Goal: Transaction & Acquisition: Purchase product/service

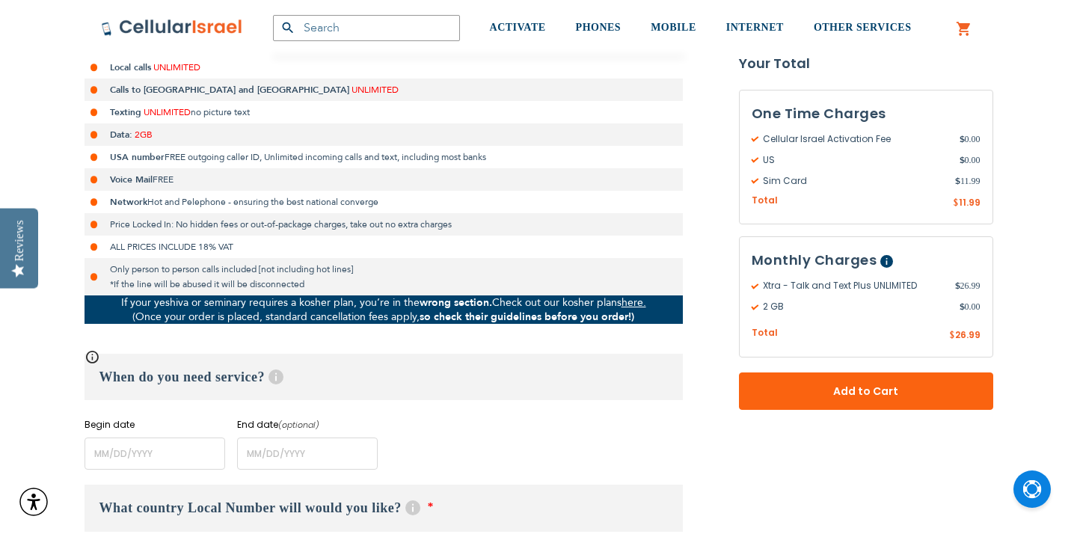
scroll to position [365, 0]
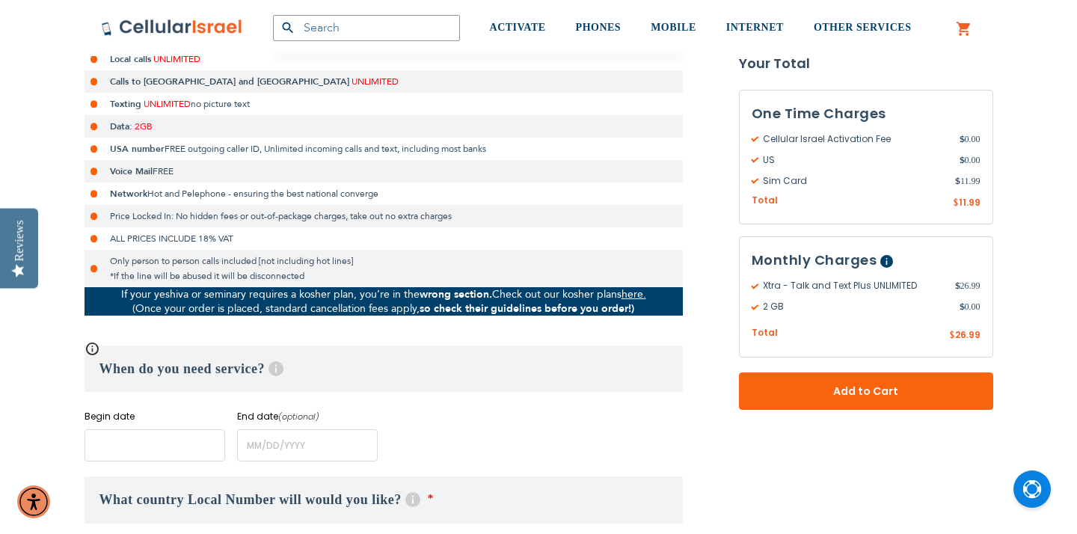
click at [199, 441] on input "name" at bounding box center [154, 445] width 141 height 32
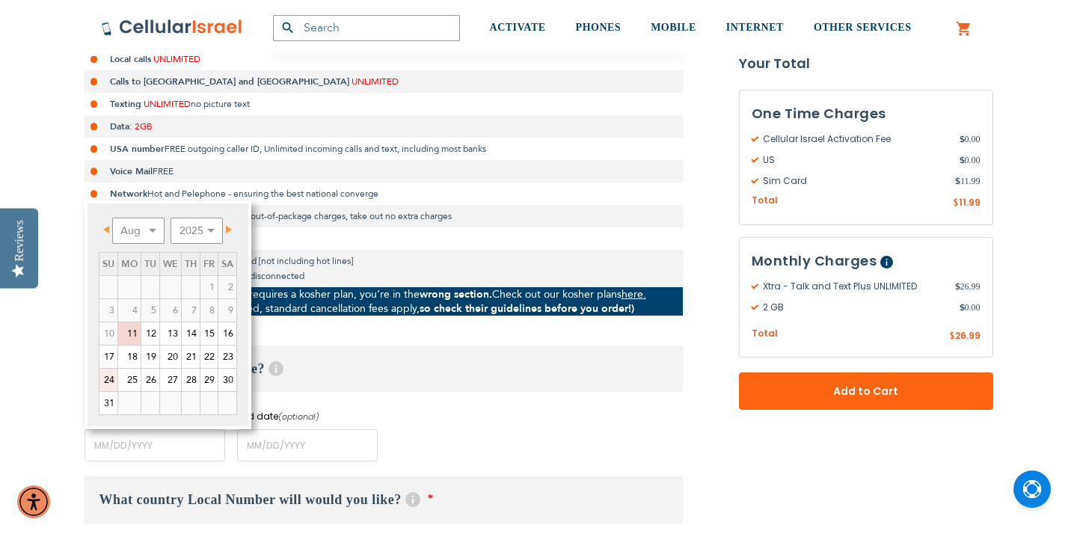
click at [107, 381] on link "24" at bounding box center [108, 380] width 18 height 22
type input "[DATE]"
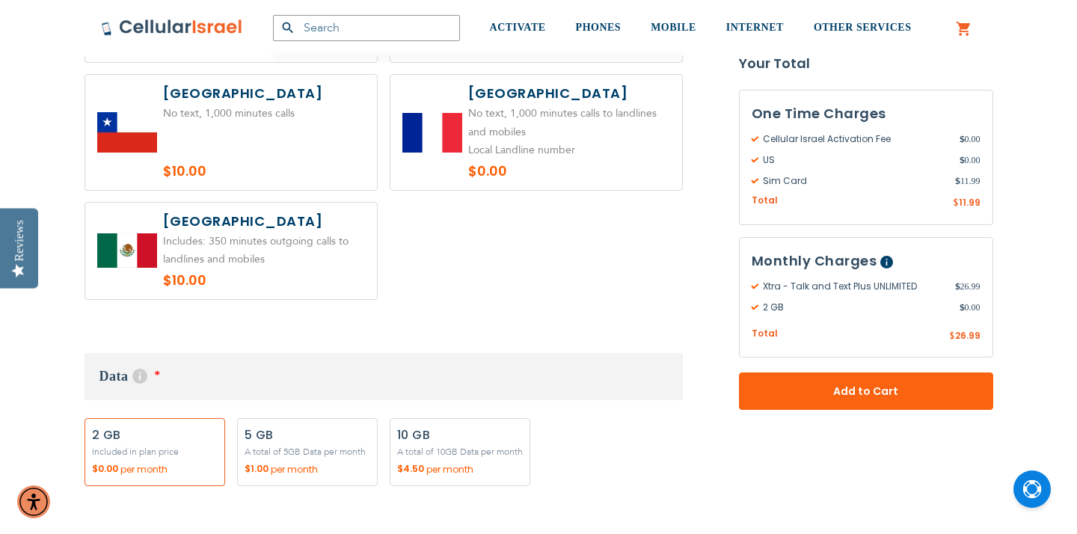
scroll to position [1162, 0]
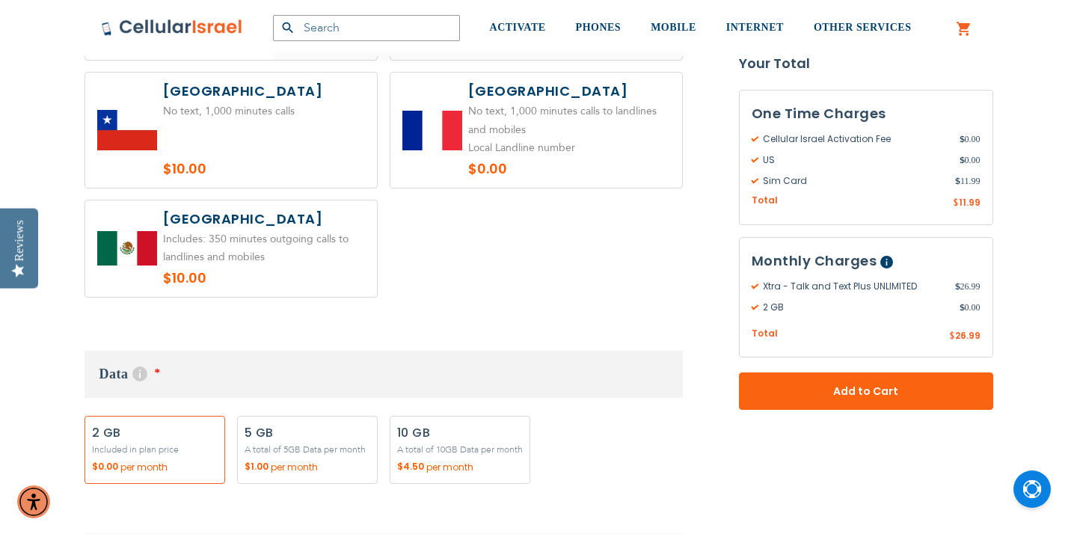
click at [487, 422] on label "Add" at bounding box center [460, 450] width 141 height 68
radio input "true"
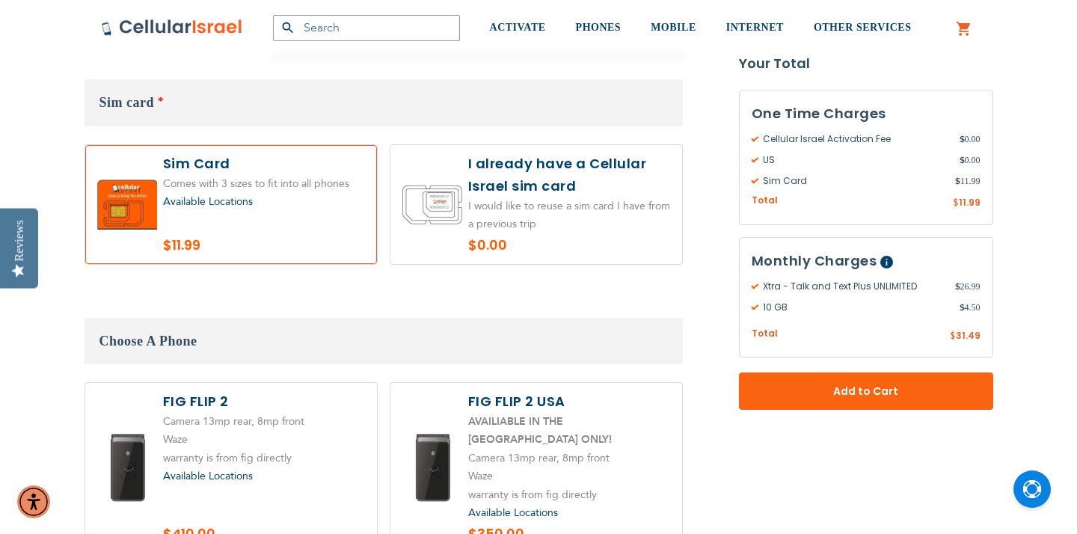
scroll to position [1619, 0]
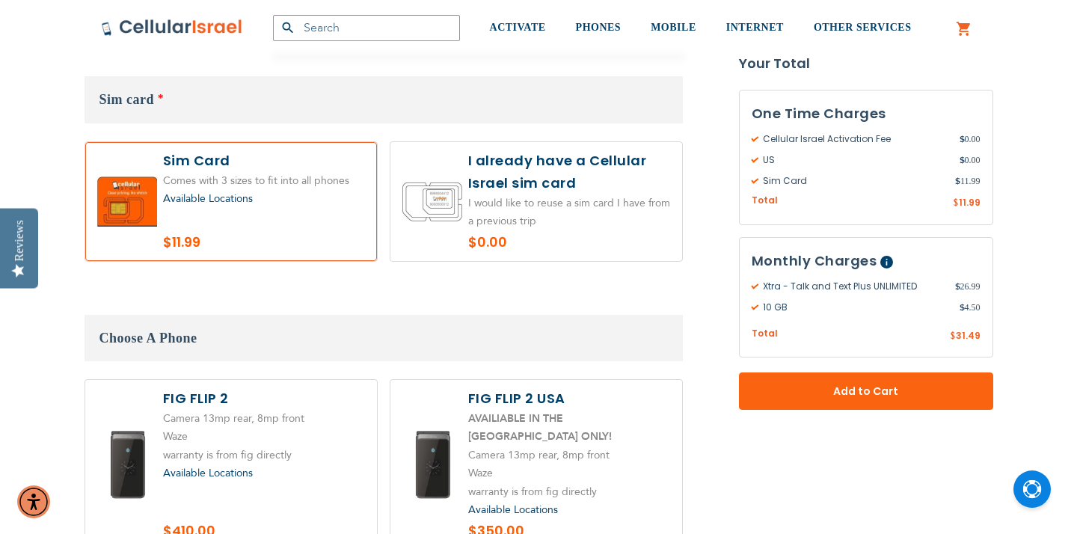
click at [236, 199] on span "Available Locations" at bounding box center [208, 198] width 90 height 14
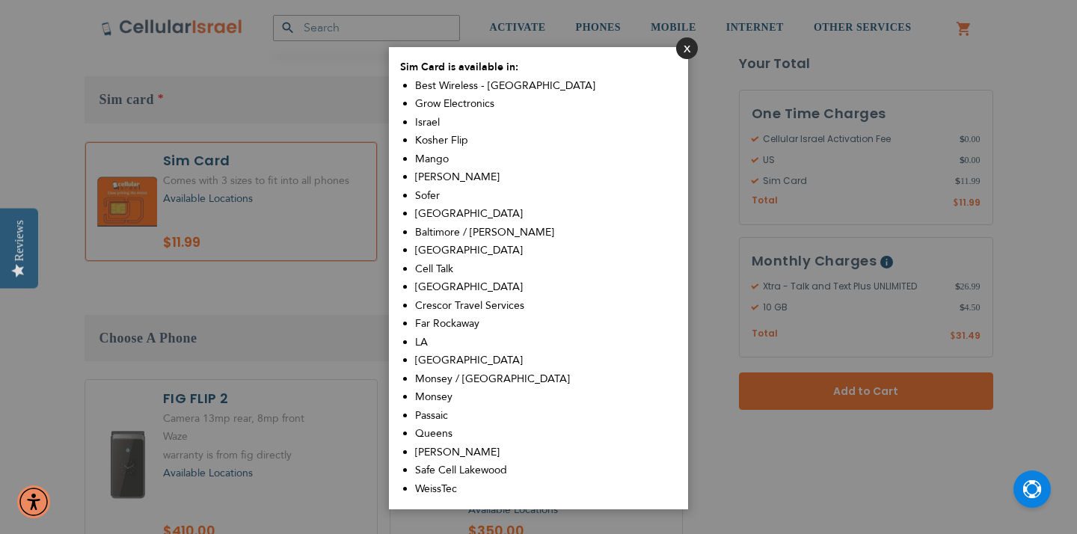
click at [687, 49] on button "Close" at bounding box center [687, 48] width 22 height 22
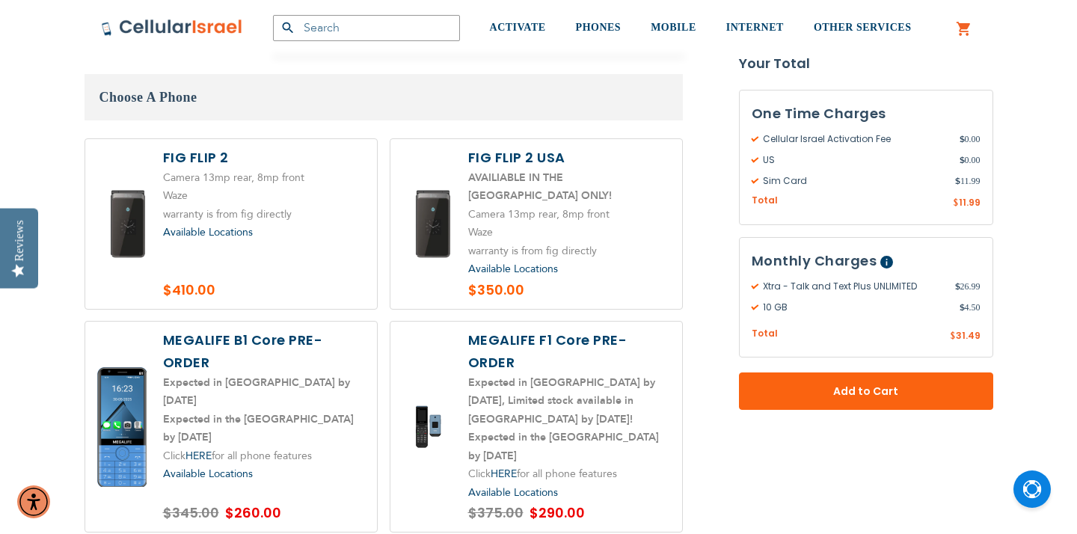
scroll to position [1898, 0]
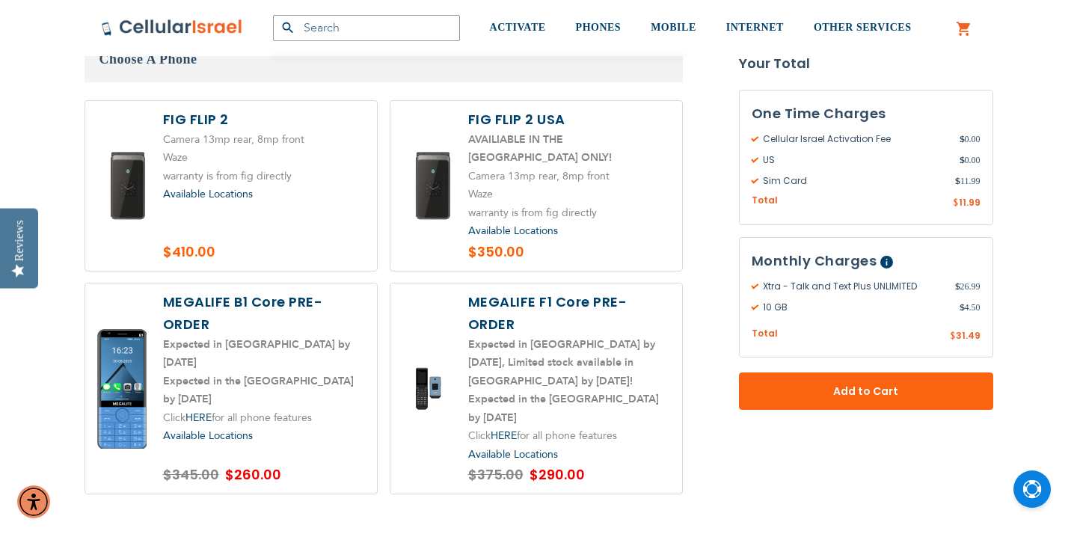
click at [514, 447] on span "Available Locations" at bounding box center [513, 454] width 90 height 14
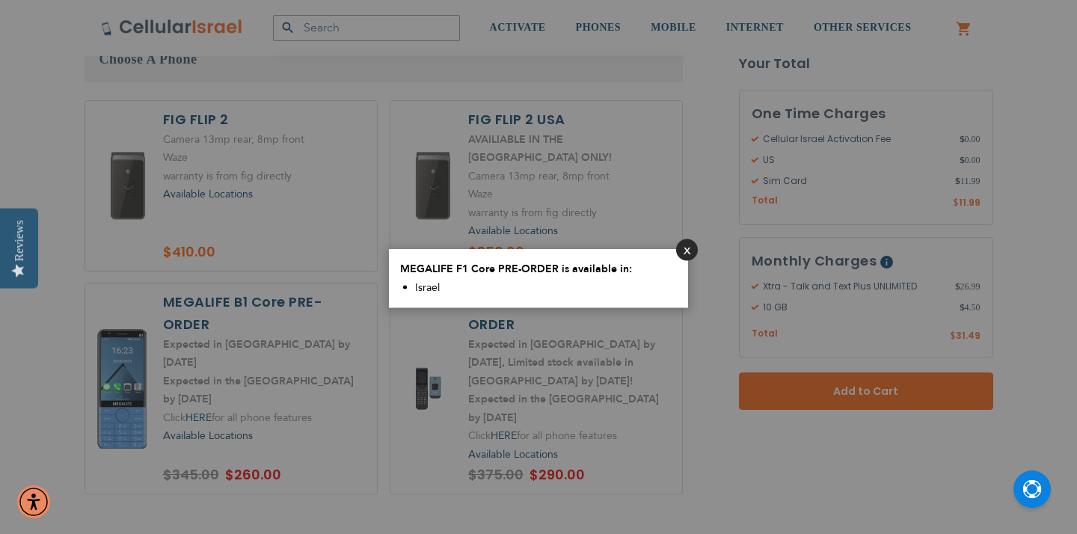
click at [680, 254] on button "Close" at bounding box center [687, 250] width 22 height 22
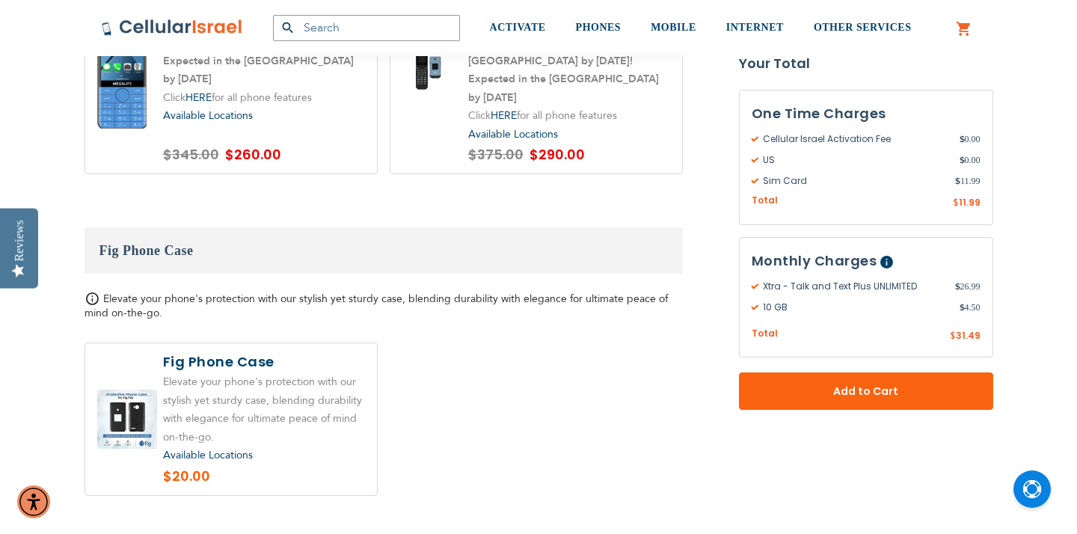
scroll to position [2077, 0]
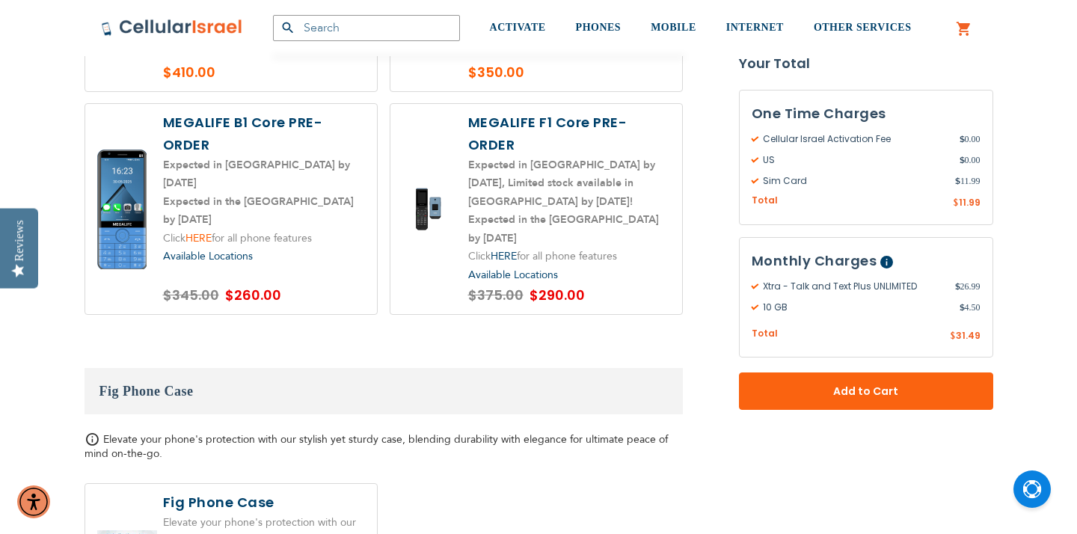
click at [202, 231] on link "HERE" at bounding box center [198, 238] width 26 height 14
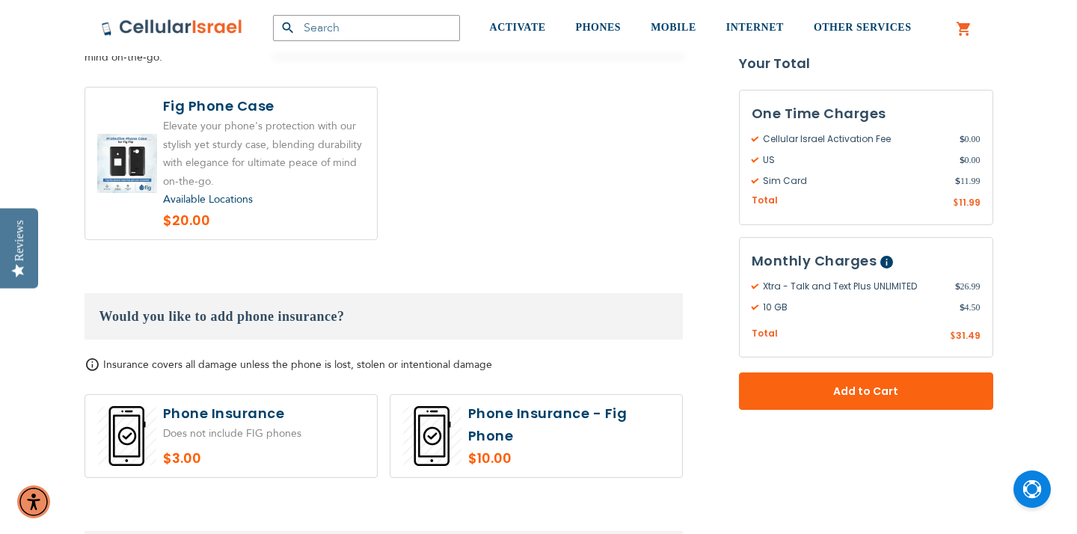
scroll to position [2576, 0]
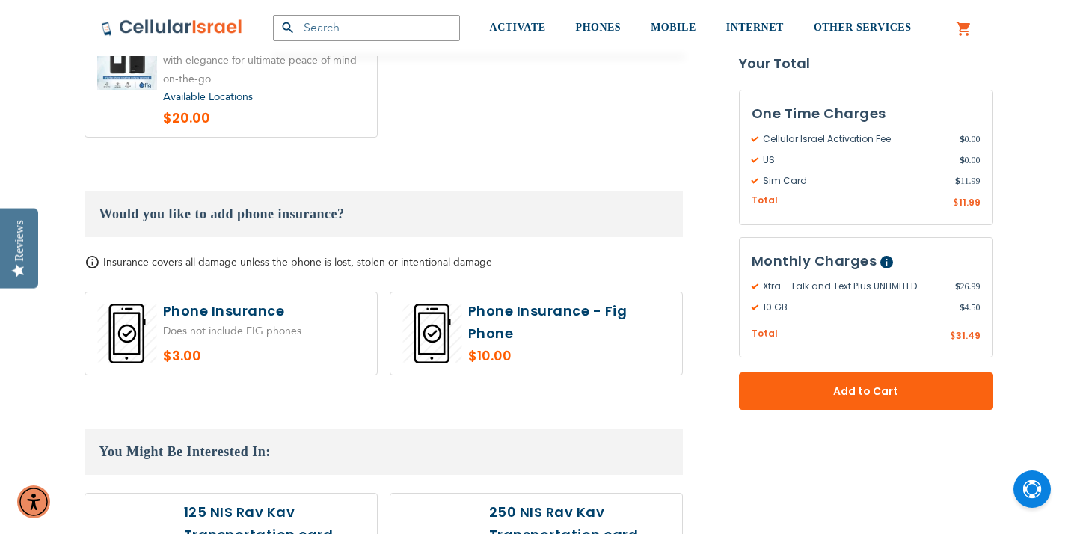
click at [287, 335] on label at bounding box center [231, 333] width 292 height 82
radio input "true"
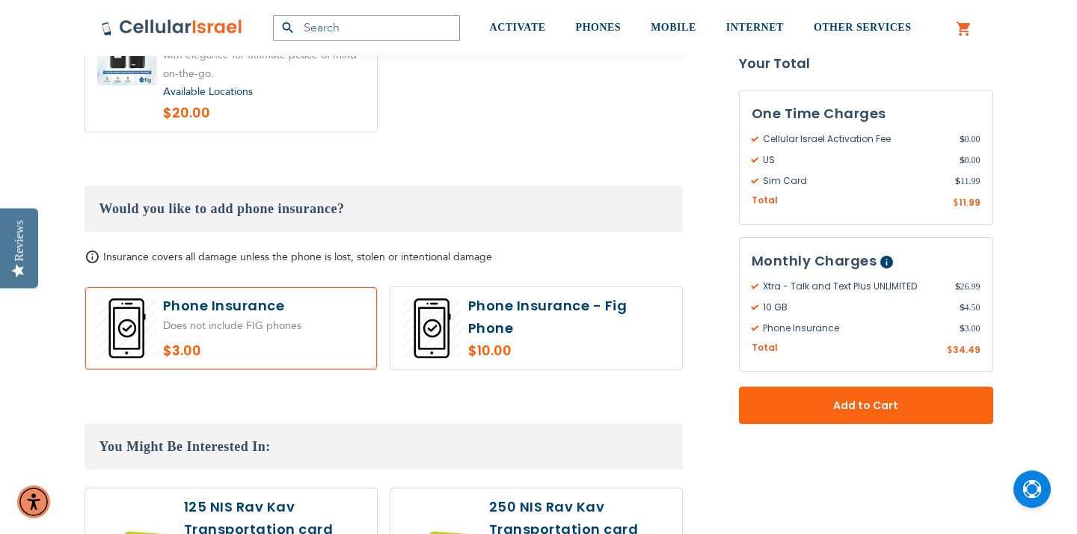
scroll to position [2582, 0]
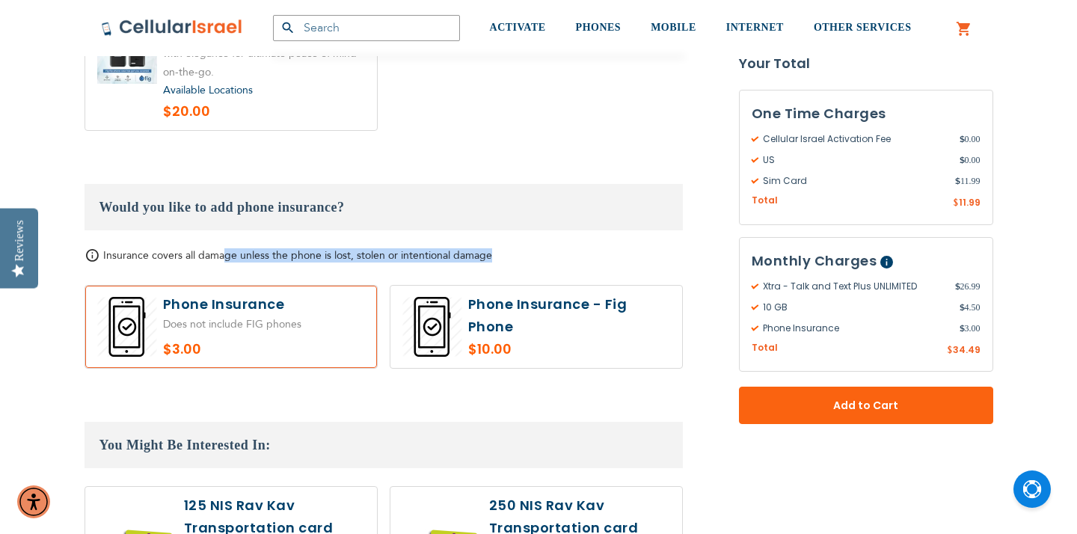
drag, startPoint x: 224, startPoint y: 235, endPoint x: 487, endPoint y: 229, distance: 264.0
click at [487, 248] on span "Insurance covers all damage unless the phone is lost, stolen or intentional dam…" at bounding box center [297, 255] width 389 height 14
drag, startPoint x: 487, startPoint y: 229, endPoint x: 274, endPoint y: 229, distance: 213.8
click at [274, 248] on span "Insurance covers all damage unless the phone is lost, stolen or intentional dam…" at bounding box center [297, 255] width 389 height 14
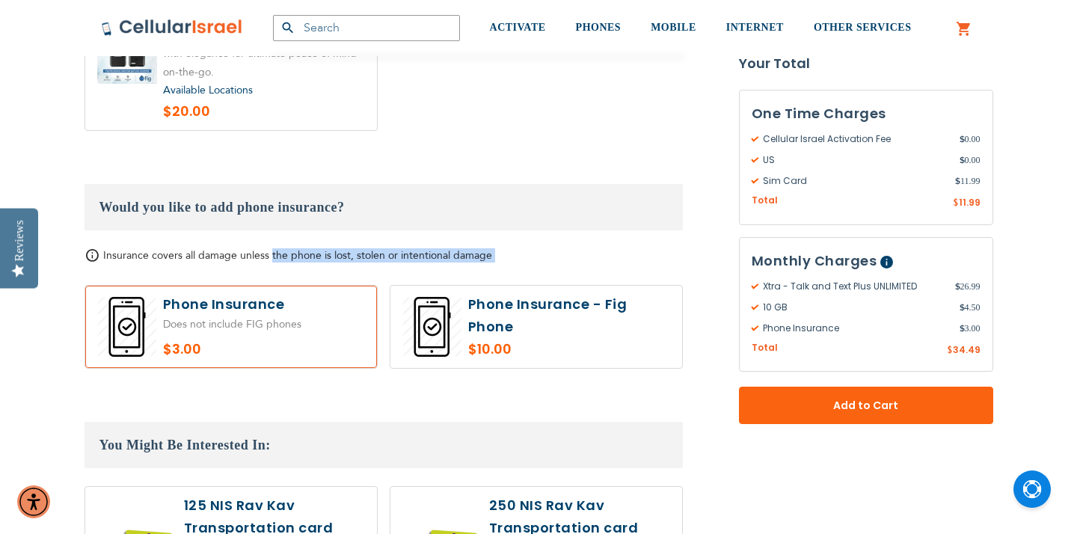
click at [274, 248] on span "Insurance covers all damage unless the phone is lost, stolen or intentional dam…" at bounding box center [297, 255] width 389 height 14
drag, startPoint x: 200, startPoint y: 236, endPoint x: 363, endPoint y: 238, distance: 163.0
click at [363, 248] on span "Insurance covers all damage unless the phone is lost, stolen or intentional dam…" at bounding box center [297, 255] width 389 height 14
click at [103, 248] on span "Insurance covers all damage unless the phone is lost, stolen or intentional dam…" at bounding box center [297, 255] width 389 height 14
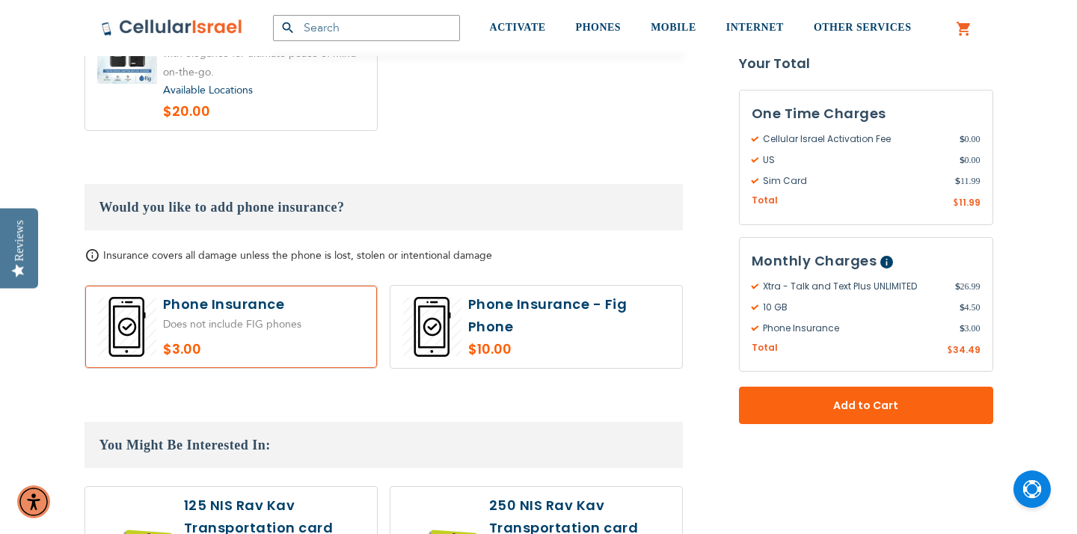
click at [203, 248] on span "Insurance covers all damage unless the phone is lost, stolen or intentional dam…" at bounding box center [297, 255] width 389 height 14
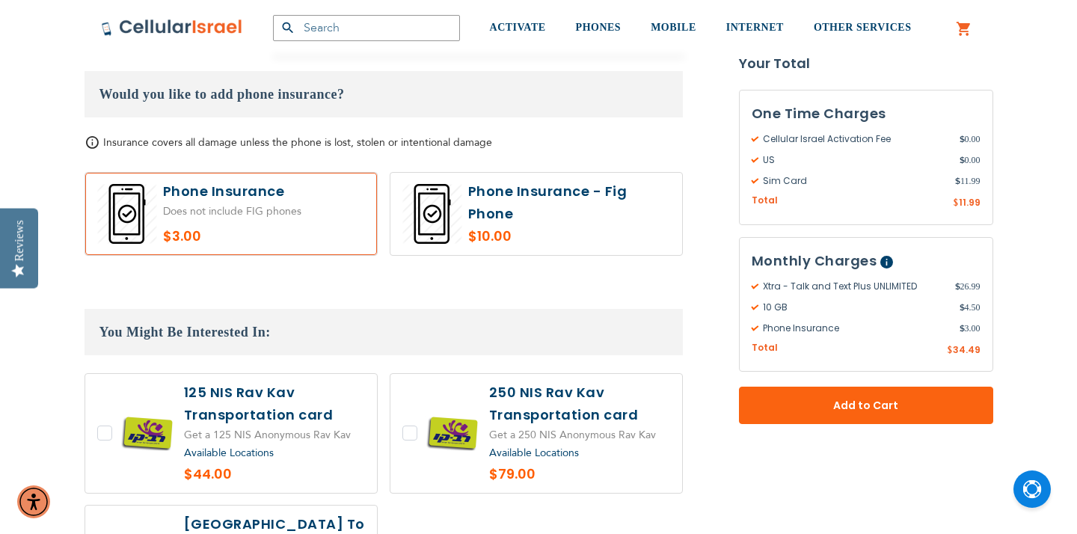
scroll to position [2741, 0]
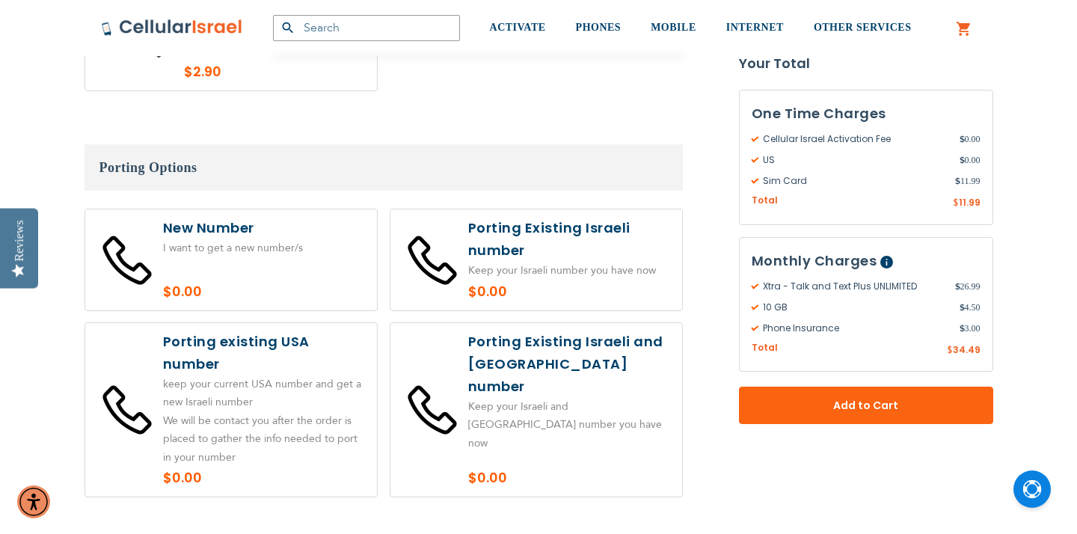
scroll to position [3249, 0]
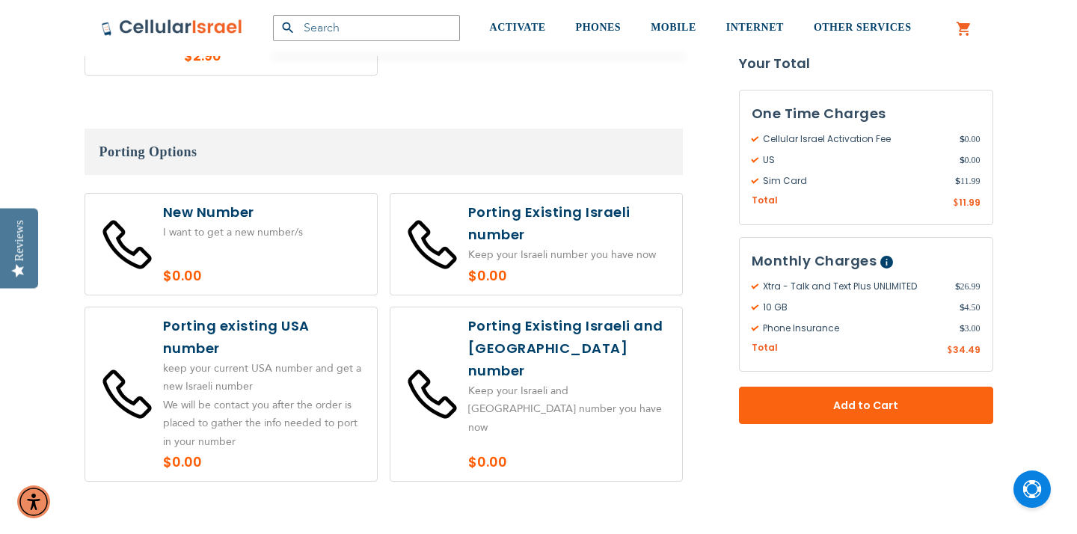
click at [264, 206] on label at bounding box center [231, 244] width 292 height 101
radio input "true"
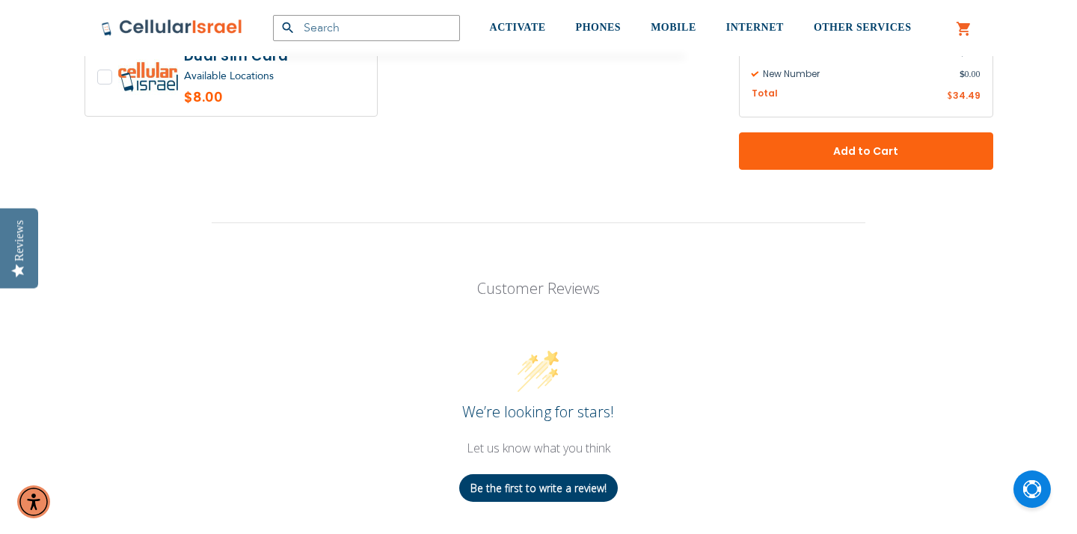
scroll to position [3715, 0]
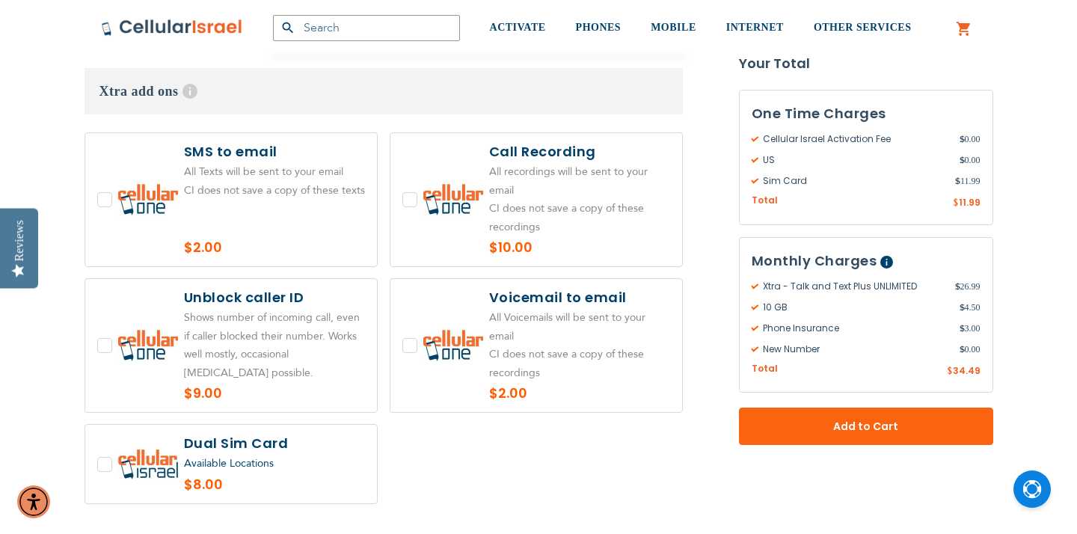
click at [338, 343] on label at bounding box center [231, 345] width 292 height 133
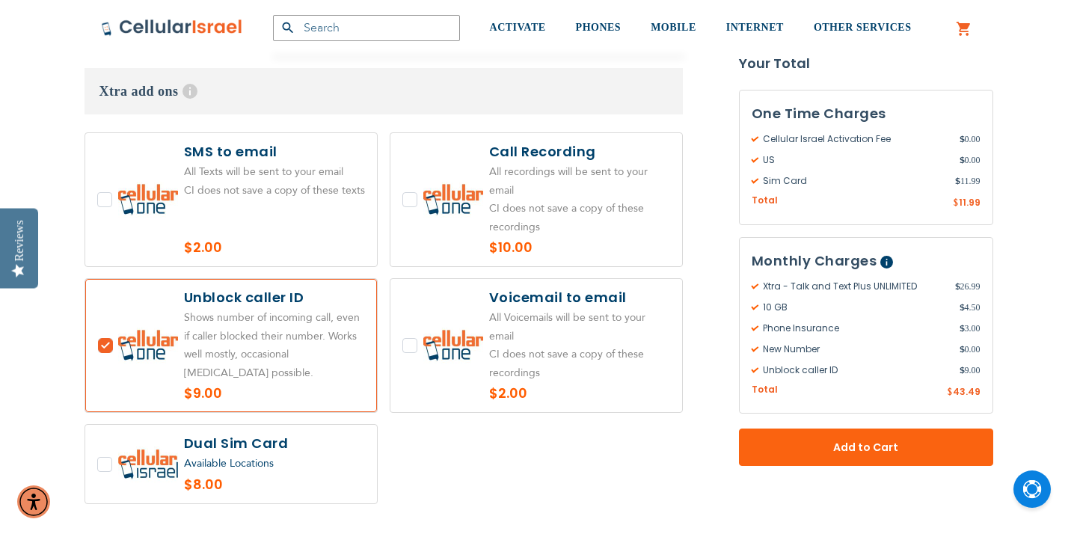
click at [338, 343] on label at bounding box center [231, 345] width 292 height 133
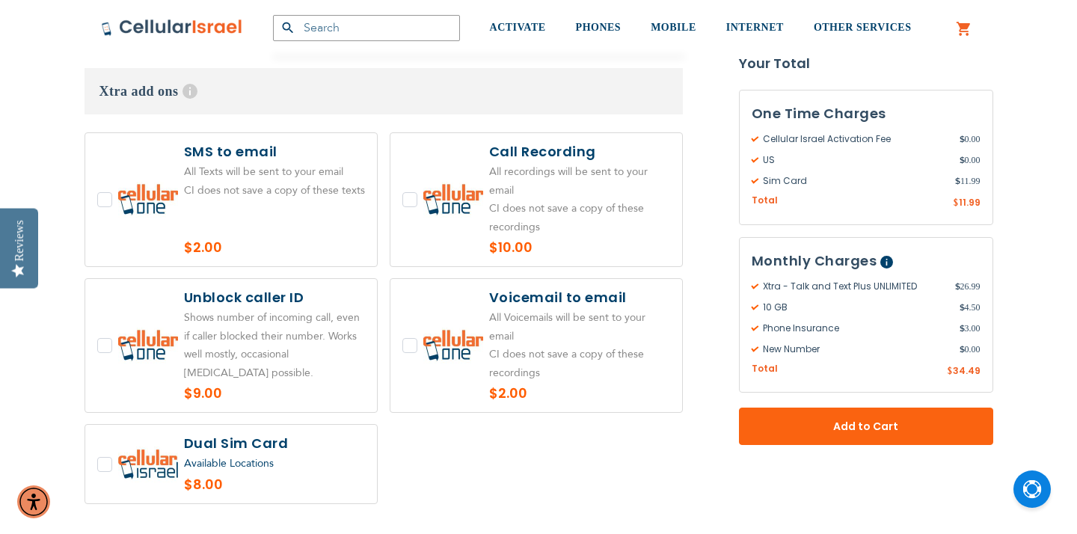
click at [338, 343] on label at bounding box center [231, 345] width 292 height 133
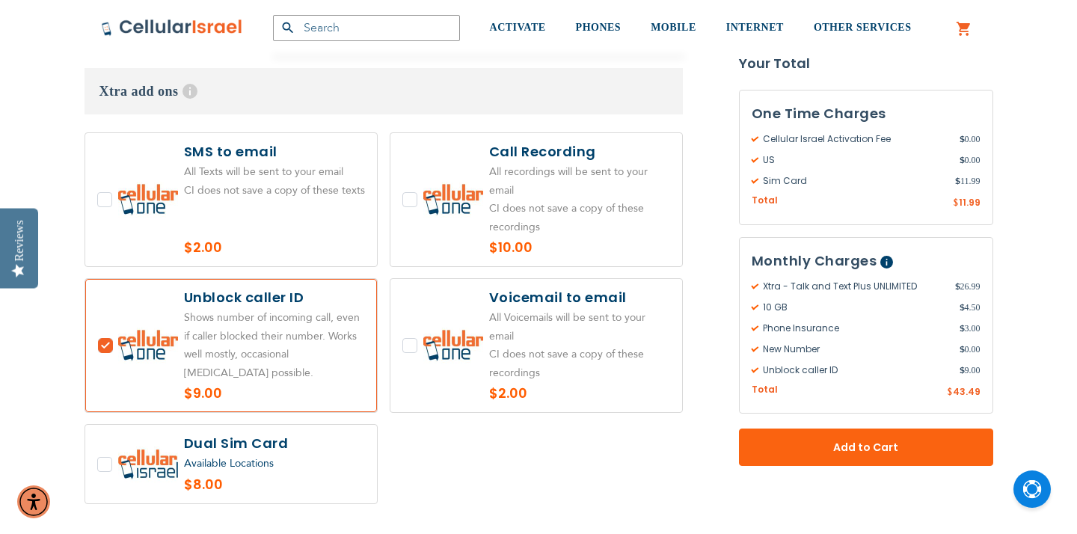
click at [338, 343] on label at bounding box center [231, 345] width 292 height 133
checkbox input "false"
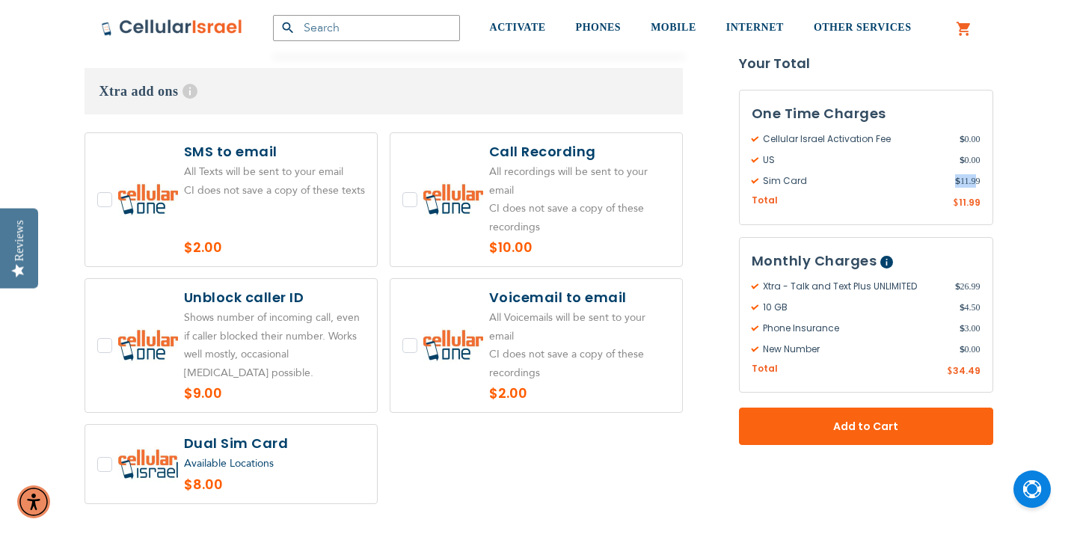
drag, startPoint x: 974, startPoint y: 184, endPoint x: 935, endPoint y: 184, distance: 39.6
click at [935, 184] on div "Sim Card $ 11.99" at bounding box center [865, 180] width 229 height 13
click at [934, 184] on span "Sim Card" at bounding box center [852, 180] width 203 height 13
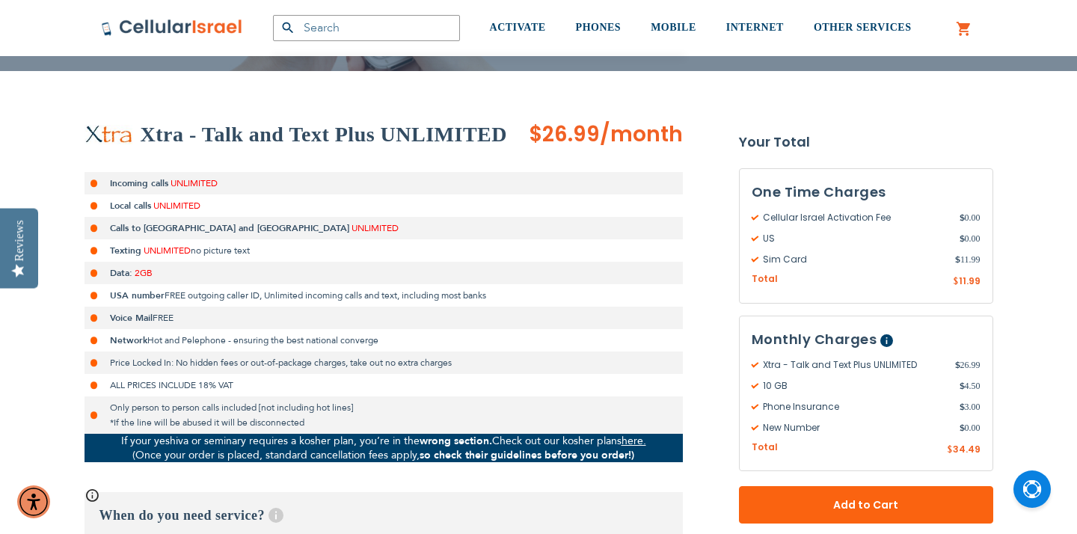
scroll to position [282, 0]
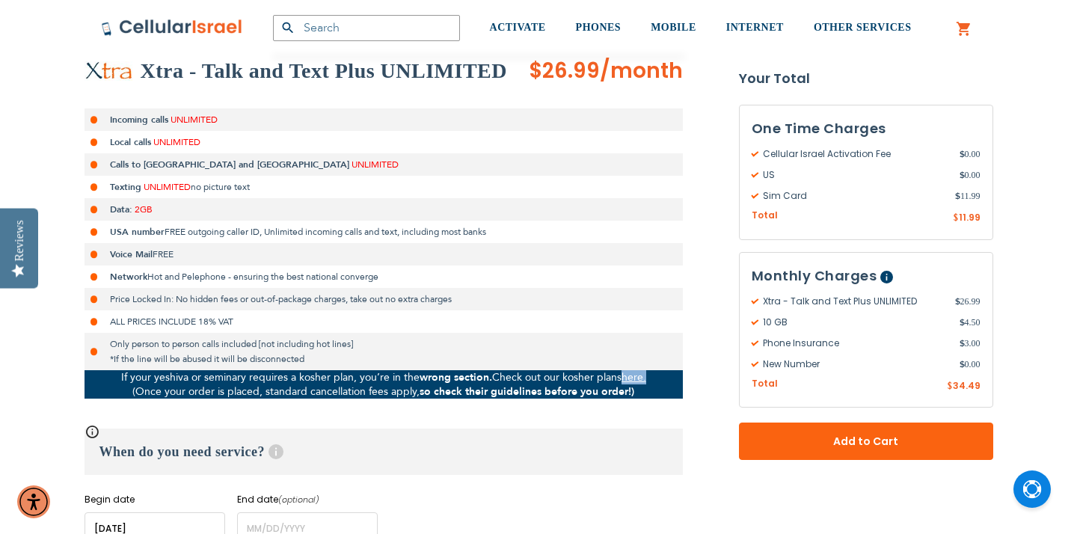
drag, startPoint x: 108, startPoint y: 143, endPoint x: 259, endPoint y: 145, distance: 150.3
click at [259, 145] on li "Local calls UNLIMITED" at bounding box center [383, 142] width 598 height 22
click at [243, 171] on li "Calls to [GEOGRAPHIC_DATA] and Canada UNLIMITED" at bounding box center [383, 164] width 598 height 22
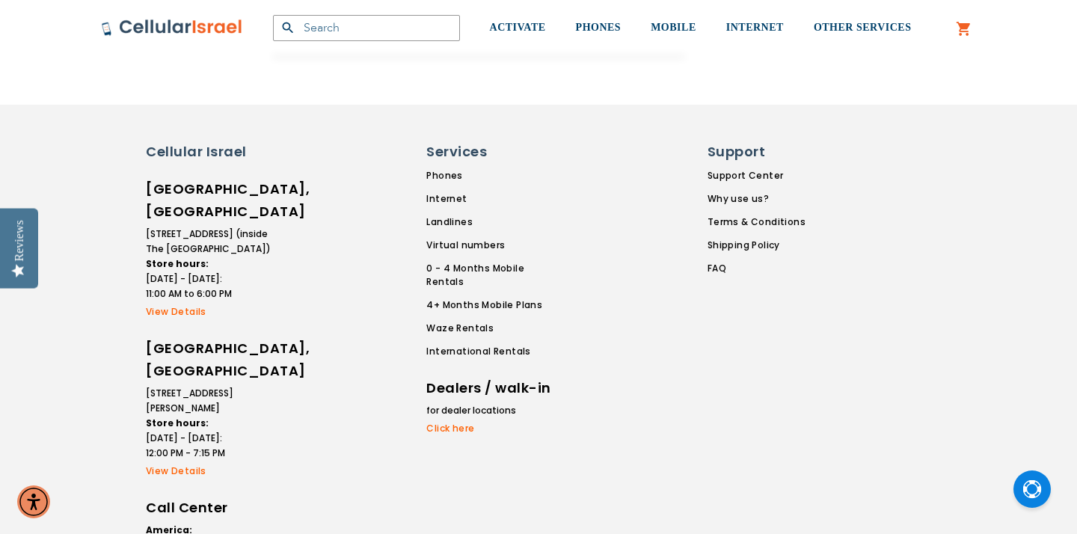
scroll to position [4607, 0]
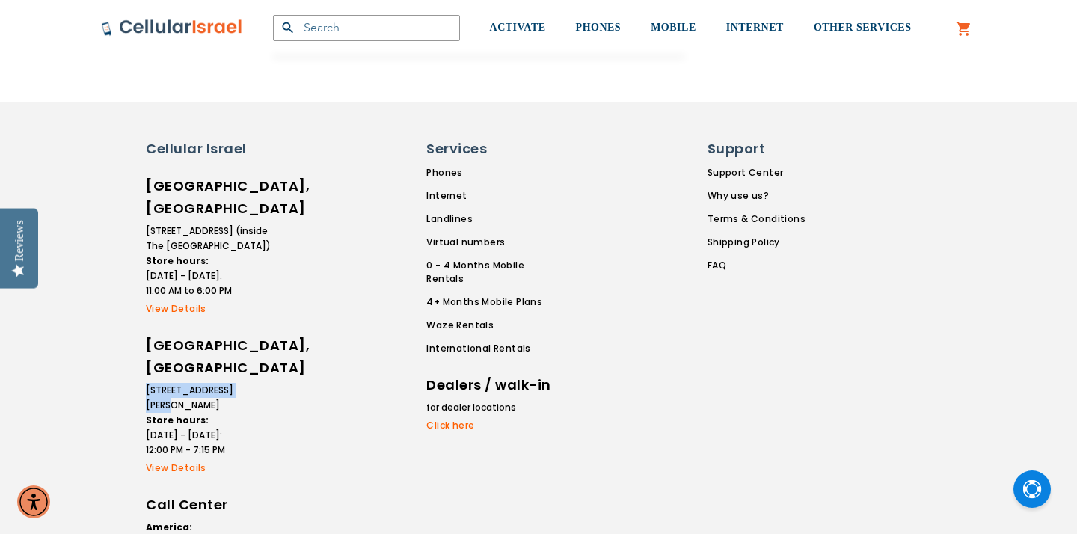
drag, startPoint x: 261, startPoint y: 314, endPoint x: 129, endPoint y: 318, distance: 131.6
click at [129, 318] on div "Cellular Israel [GEOGRAPHIC_DATA], [GEOGRAPHIC_DATA] [STREET_ADDRESS] (inside T…" at bounding box center [538, 408] width 897 height 539
copy li "[STREET_ADDRESS][PERSON_NAME]"
click at [312, 255] on div at bounding box center [364, 408] width 123 height 539
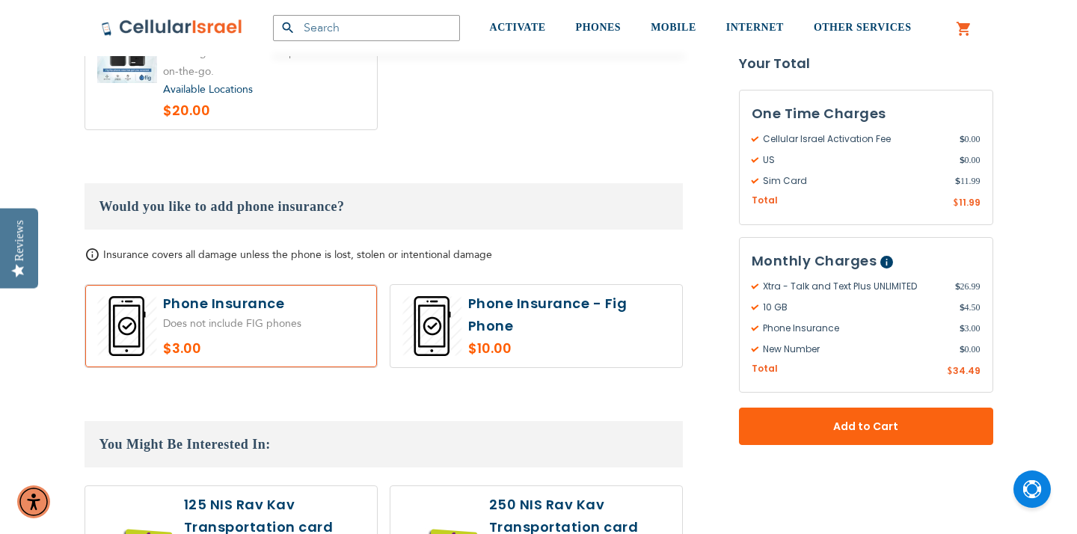
scroll to position [2592, 0]
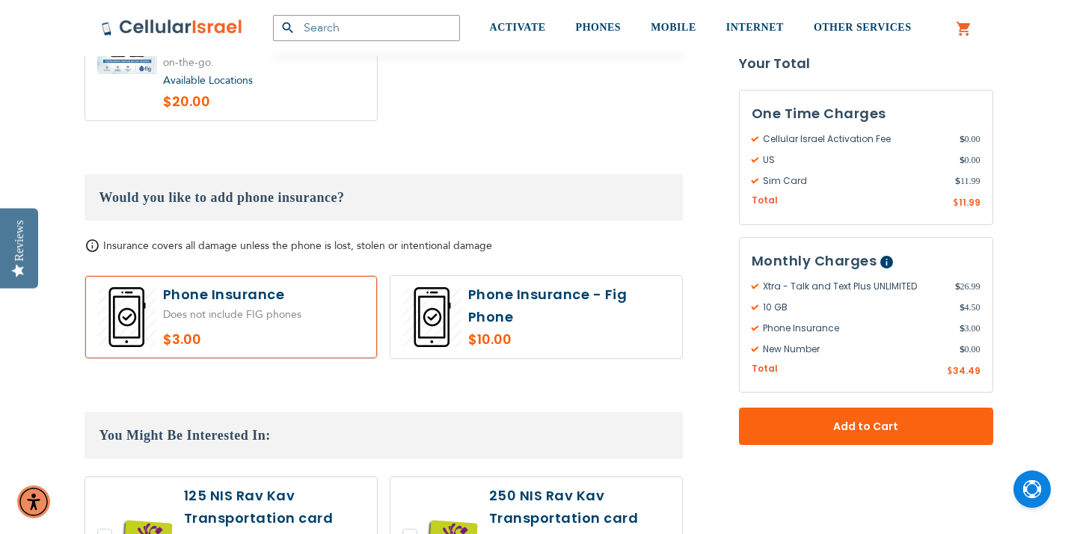
click at [177, 322] on label at bounding box center [231, 317] width 292 height 82
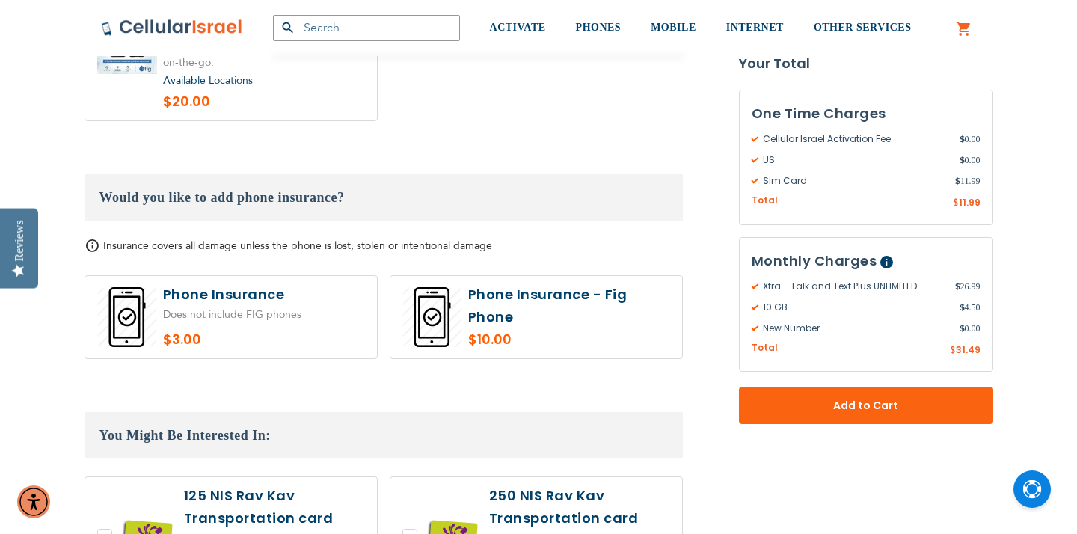
click at [342, 276] on label at bounding box center [231, 317] width 292 height 82
radio input "true"
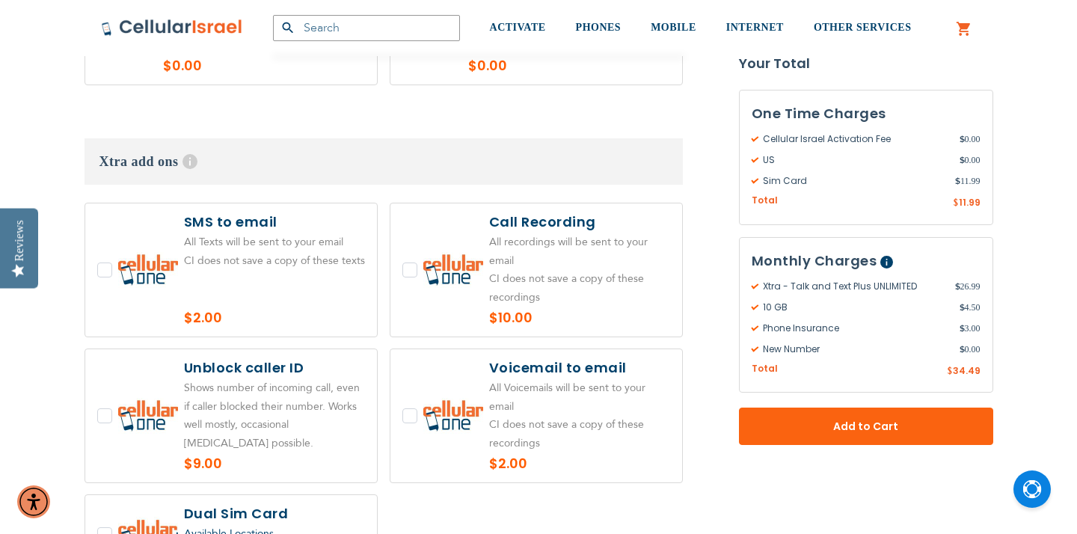
scroll to position [3649, 0]
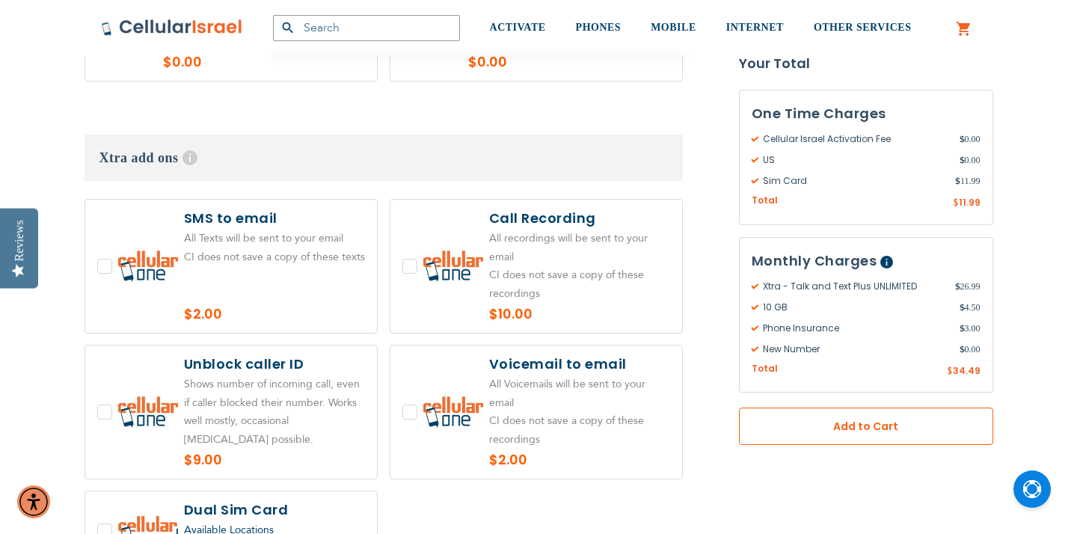
click at [906, 432] on span "Add to Cart" at bounding box center [866, 427] width 156 height 16
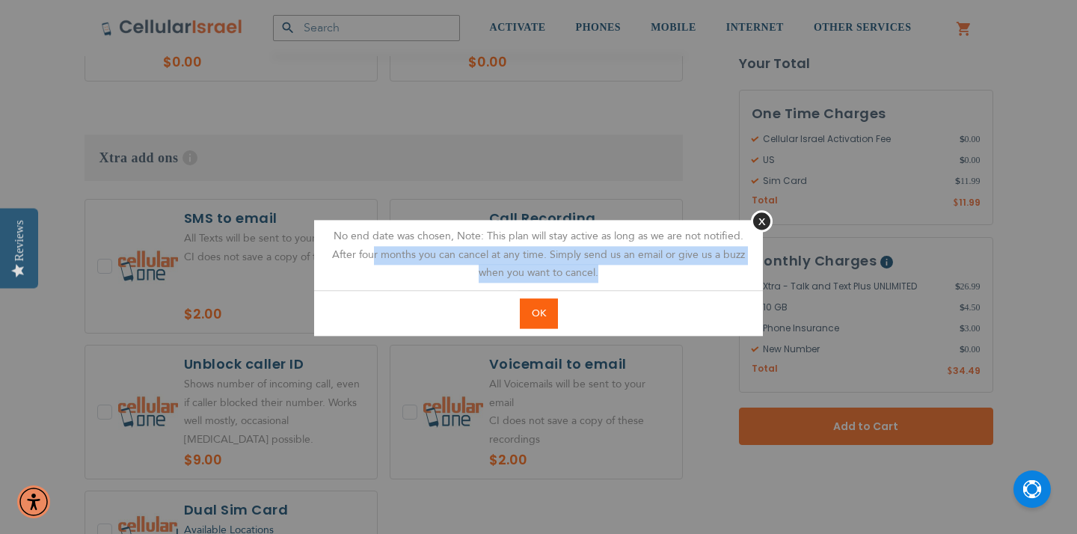
drag, startPoint x: 375, startPoint y: 253, endPoint x: 661, endPoint y: 277, distance: 287.4
click at [661, 277] on div "No end date was chosen, Note: This plan will stay active as long as we are not …" at bounding box center [538, 255] width 449 height 70
click at [545, 305] on button "OK" at bounding box center [539, 313] width 38 height 31
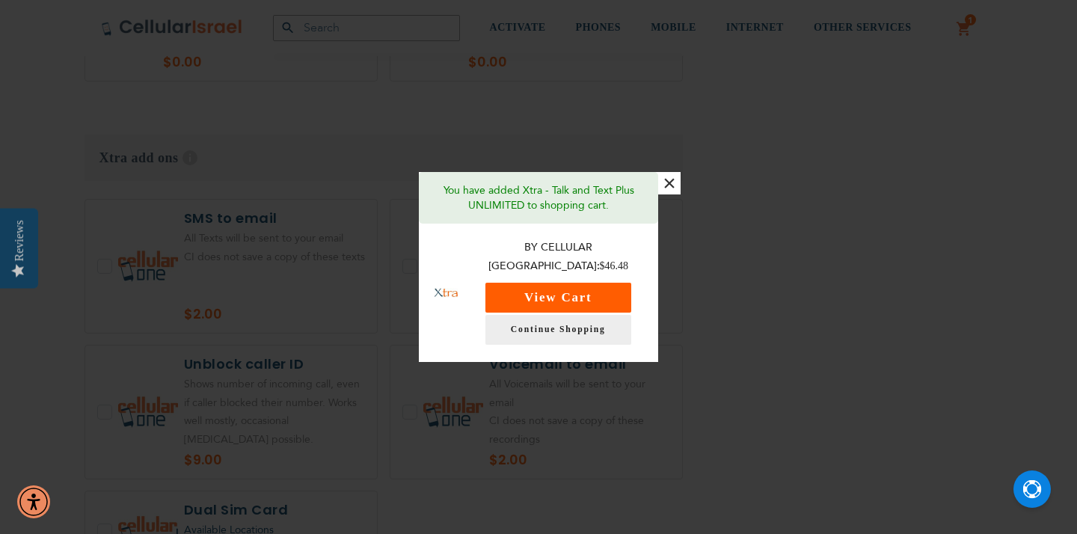
click at [582, 283] on button "View Cart" at bounding box center [558, 298] width 146 height 30
